Goal: Transaction & Acquisition: Obtain resource

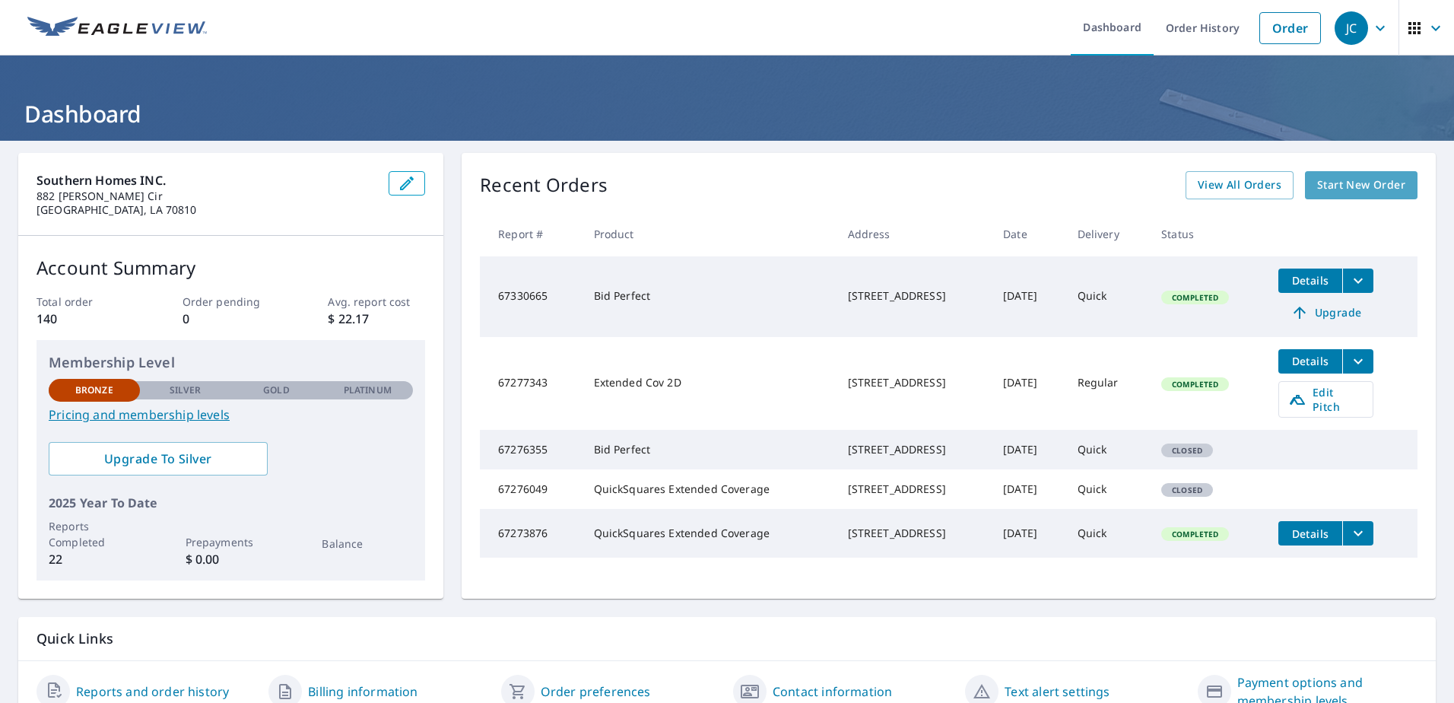
click at [1337, 189] on span "Start New Order" at bounding box center [1361, 185] width 88 height 19
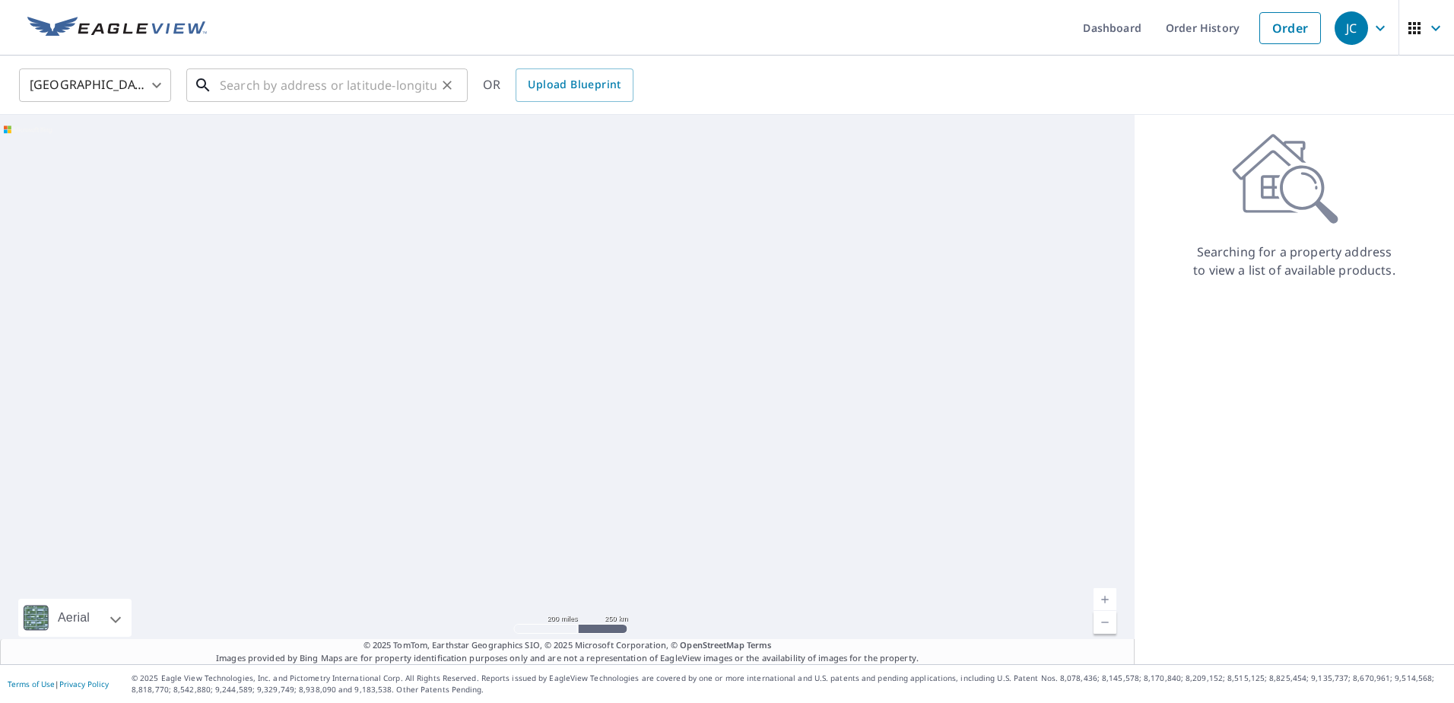
click at [257, 73] on input "text" at bounding box center [328, 85] width 217 height 43
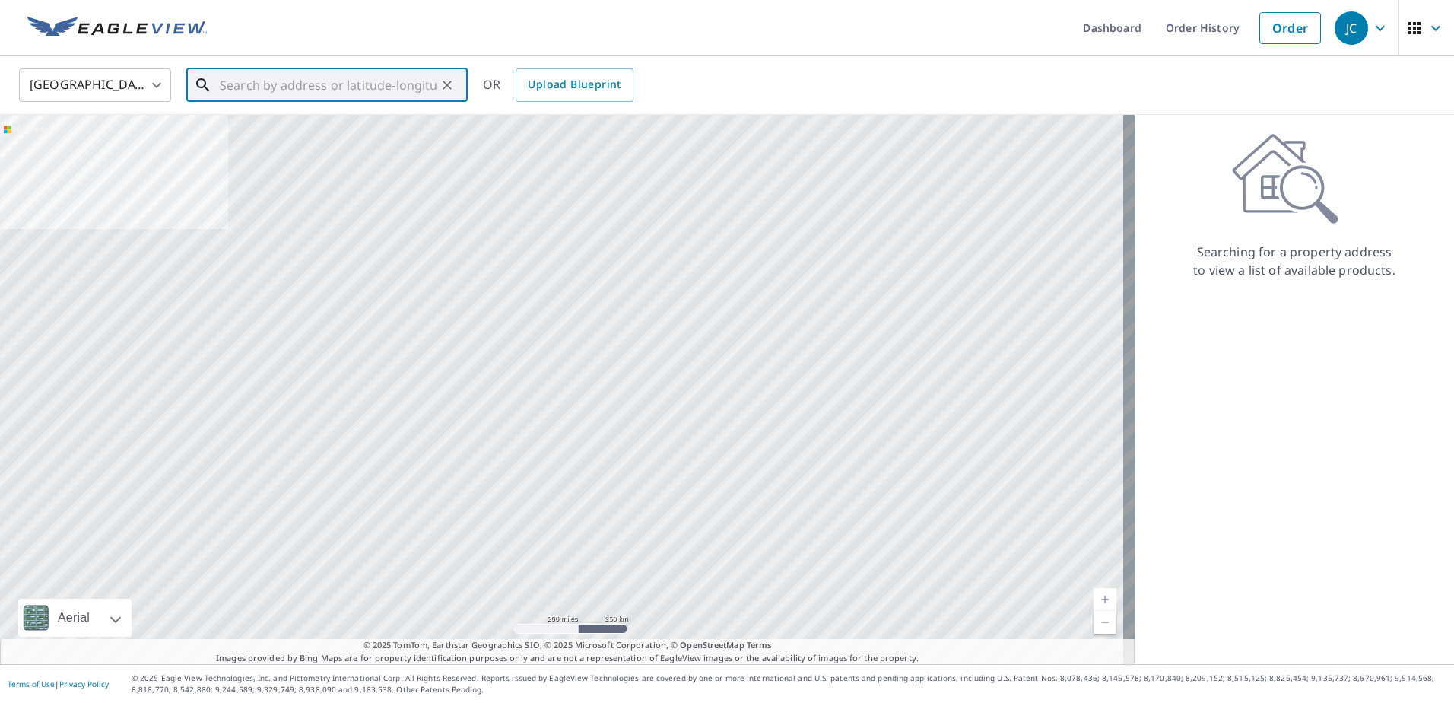
paste input "[STREET_ADDRESS][PERSON_NAME][PERSON_NAME]"
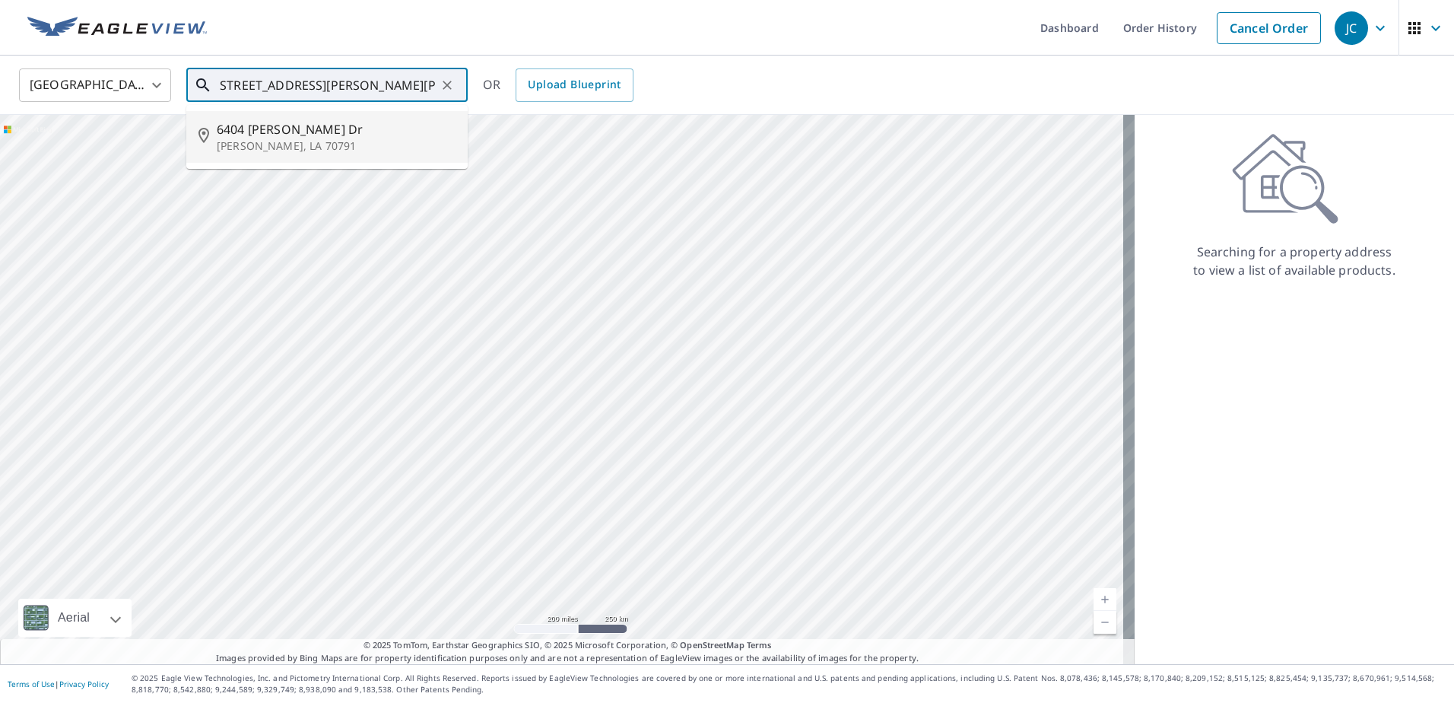
click at [279, 114] on li "[STREET_ADDRESS][PERSON_NAME][PERSON_NAME]" at bounding box center [326, 137] width 281 height 52
type input "[STREET_ADDRESS][PERSON_NAME][PERSON_NAME]"
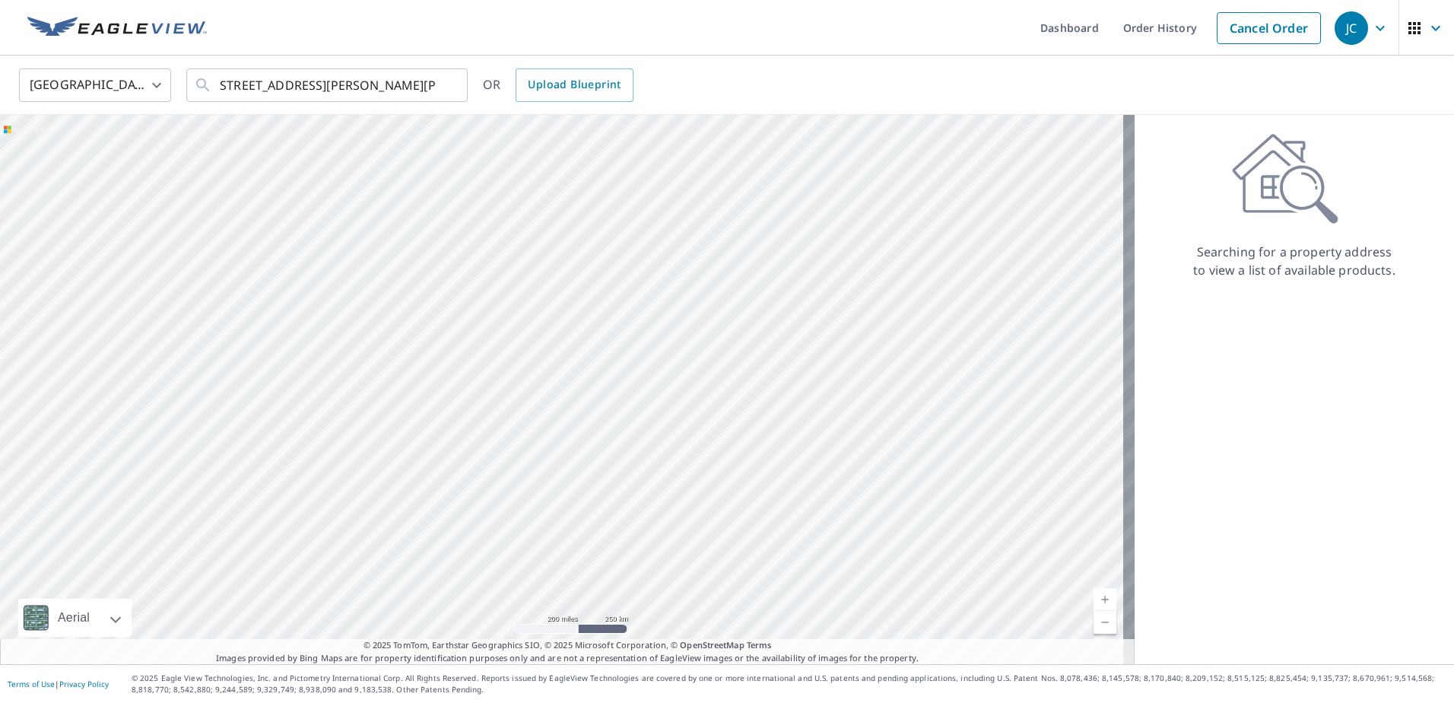
scroll to position [0, 0]
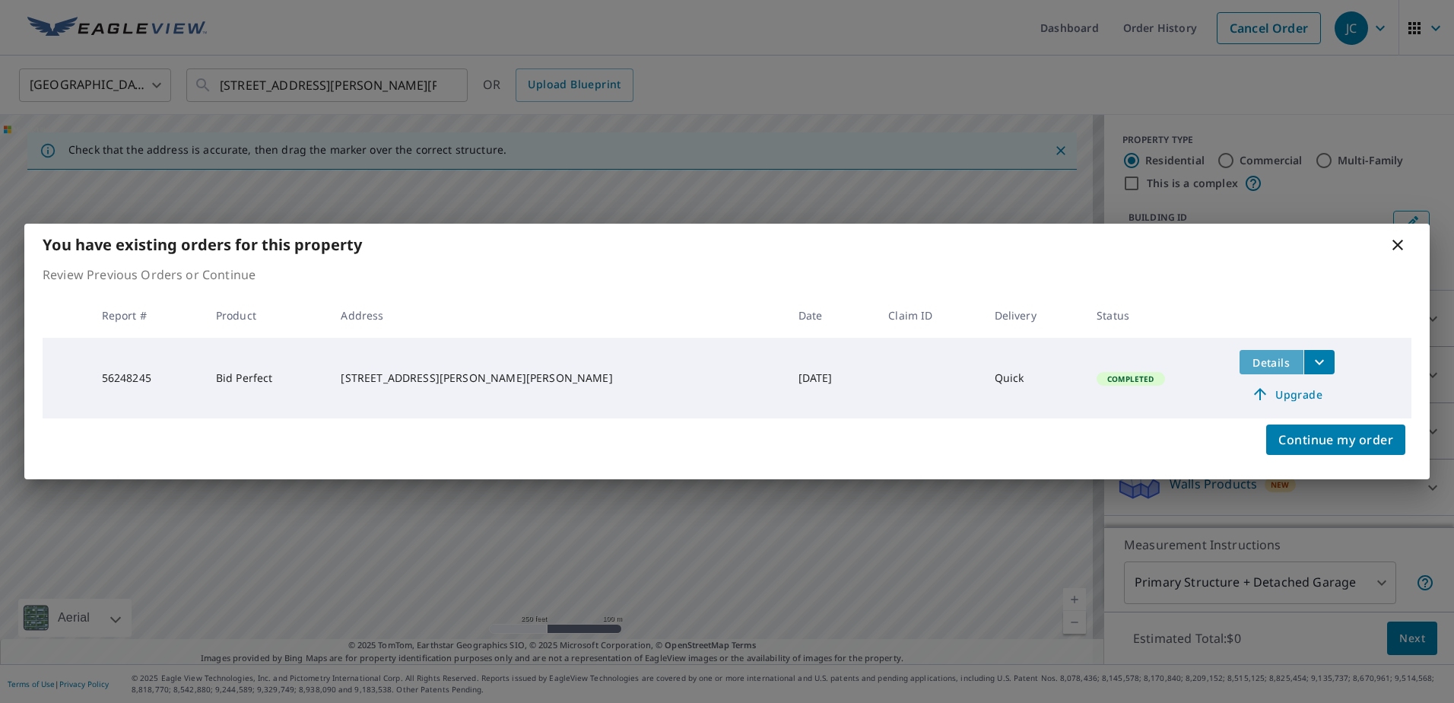
click at [1248, 356] on span "Details" at bounding box center [1271, 362] width 46 height 14
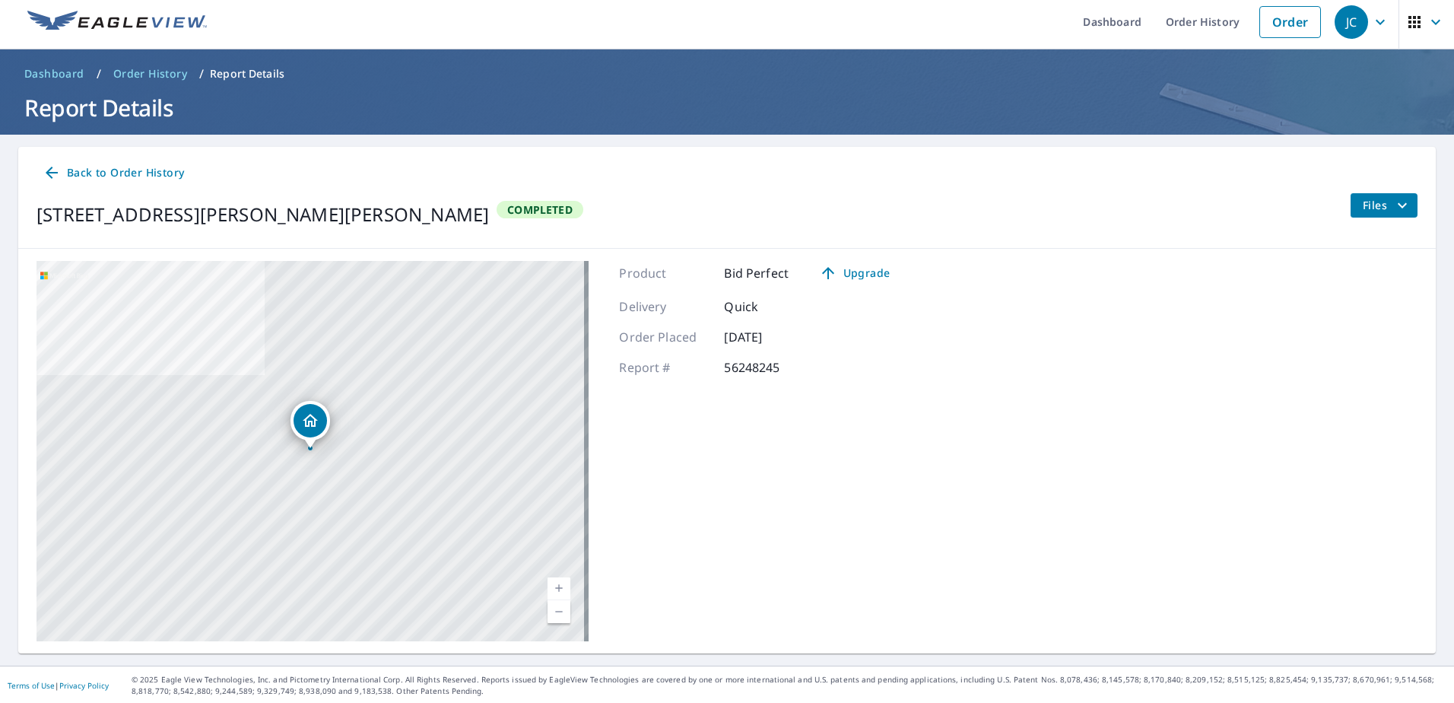
scroll to position [8, 0]
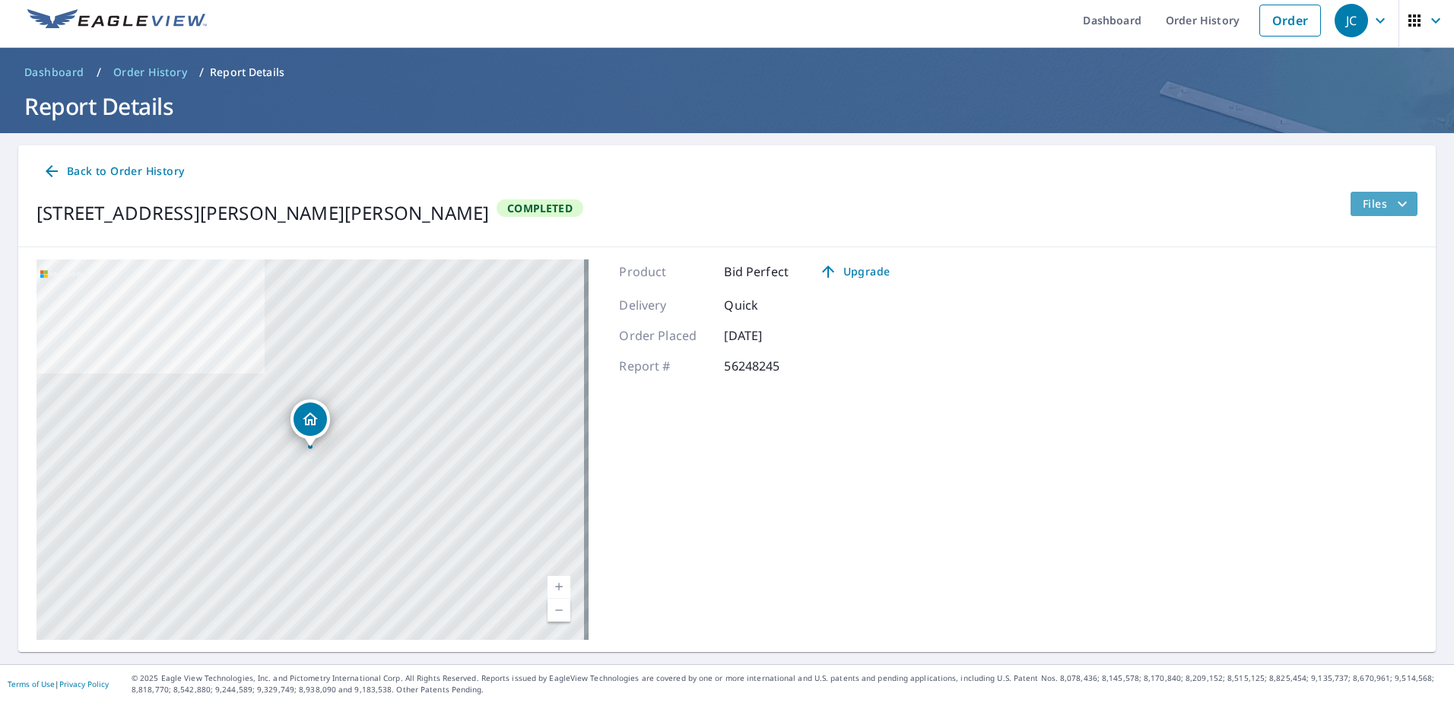
click at [1362, 211] on span "Files" at bounding box center [1386, 204] width 49 height 18
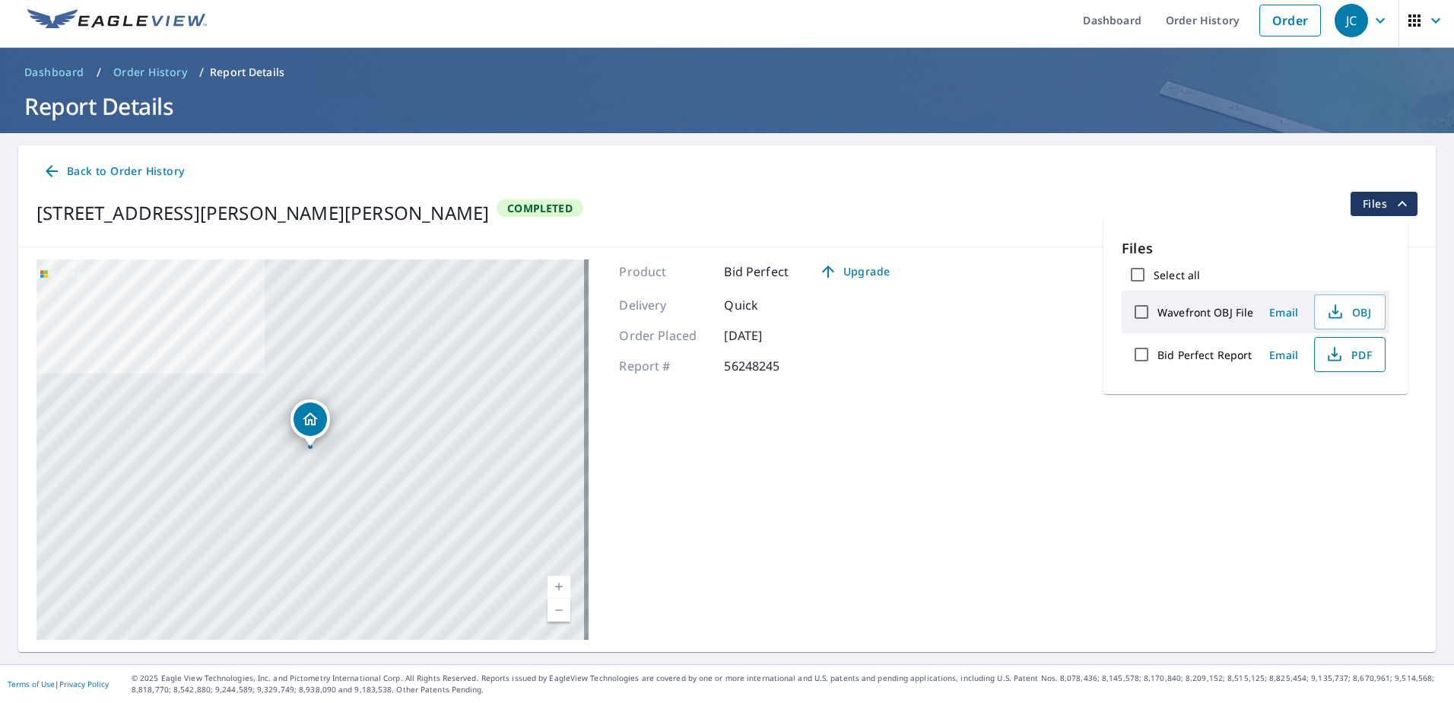
click at [1334, 358] on icon "button" at bounding box center [1334, 354] width 18 height 18
